Goal: Transaction & Acquisition: Purchase product/service

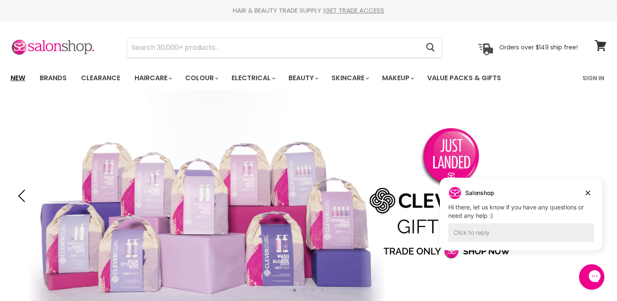
click at [13, 78] on link "New" at bounding box center [17, 78] width 27 height 18
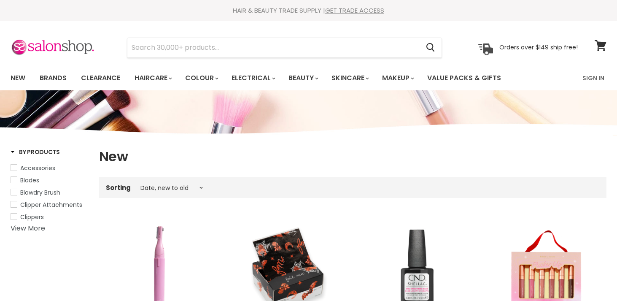
select select "created-descending"
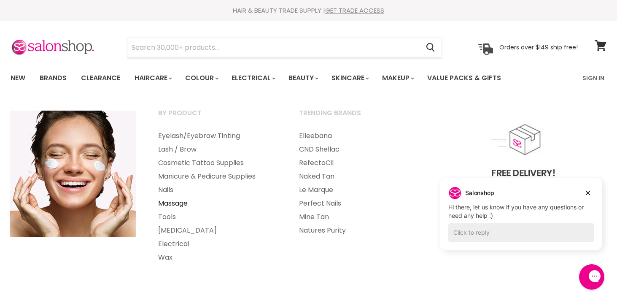
click at [186, 201] on link "Massage" at bounding box center [217, 203] width 139 height 13
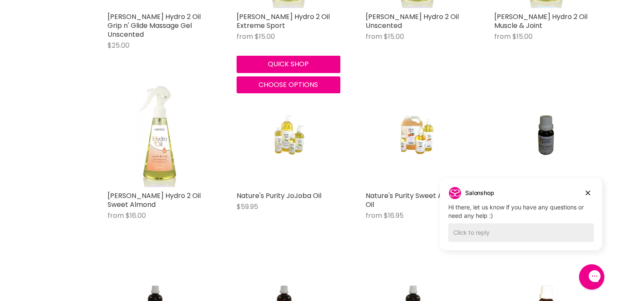
scroll to position [1513, 0]
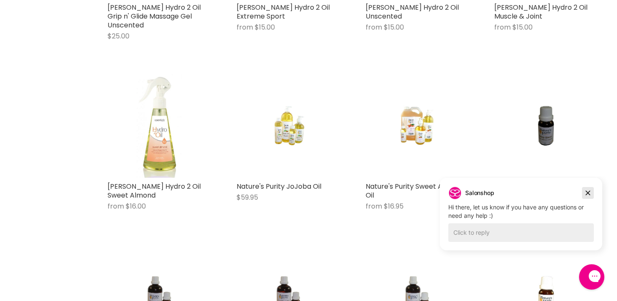
click at [586, 191] on icon "Dismiss campaign" at bounding box center [588, 193] width 8 height 10
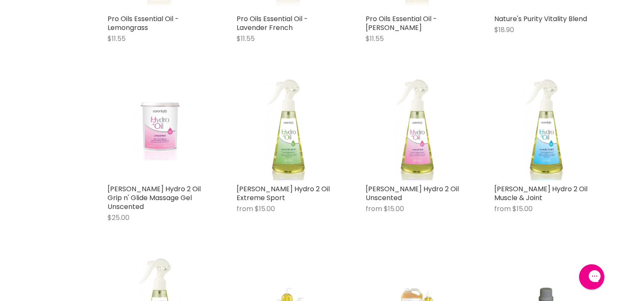
scroll to position [1331, 0]
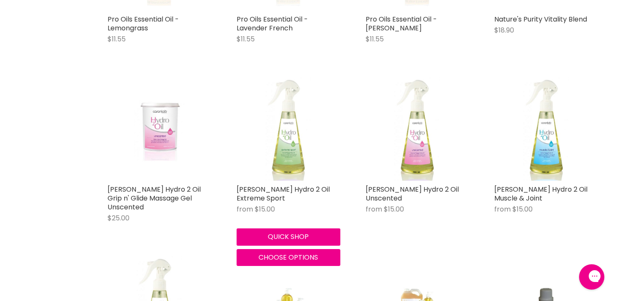
click at [296, 164] on img "Main content" at bounding box center [288, 129] width 69 height 104
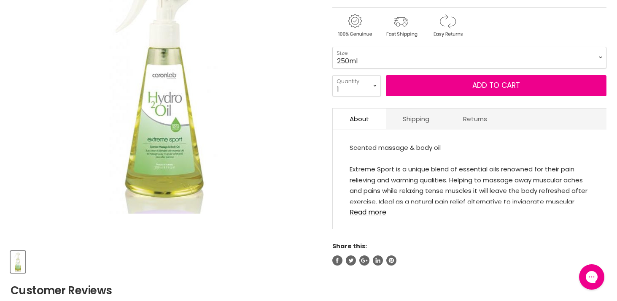
scroll to position [159, 0]
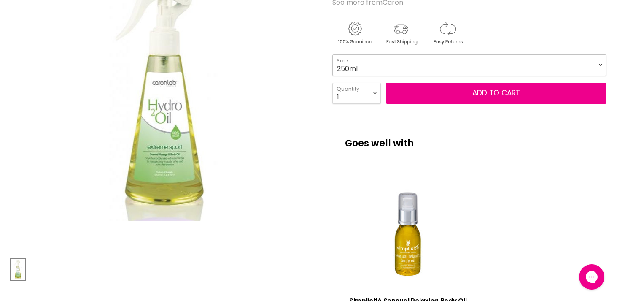
click at [399, 69] on select "250ml 1 Litre" at bounding box center [469, 64] width 274 height 21
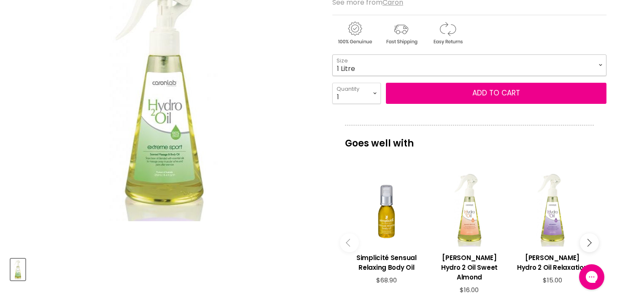
click at [332, 54] on select "250ml 1 Litre" at bounding box center [469, 64] width 274 height 21
select select "1 Litre"
